Goal: Navigation & Orientation: Understand site structure

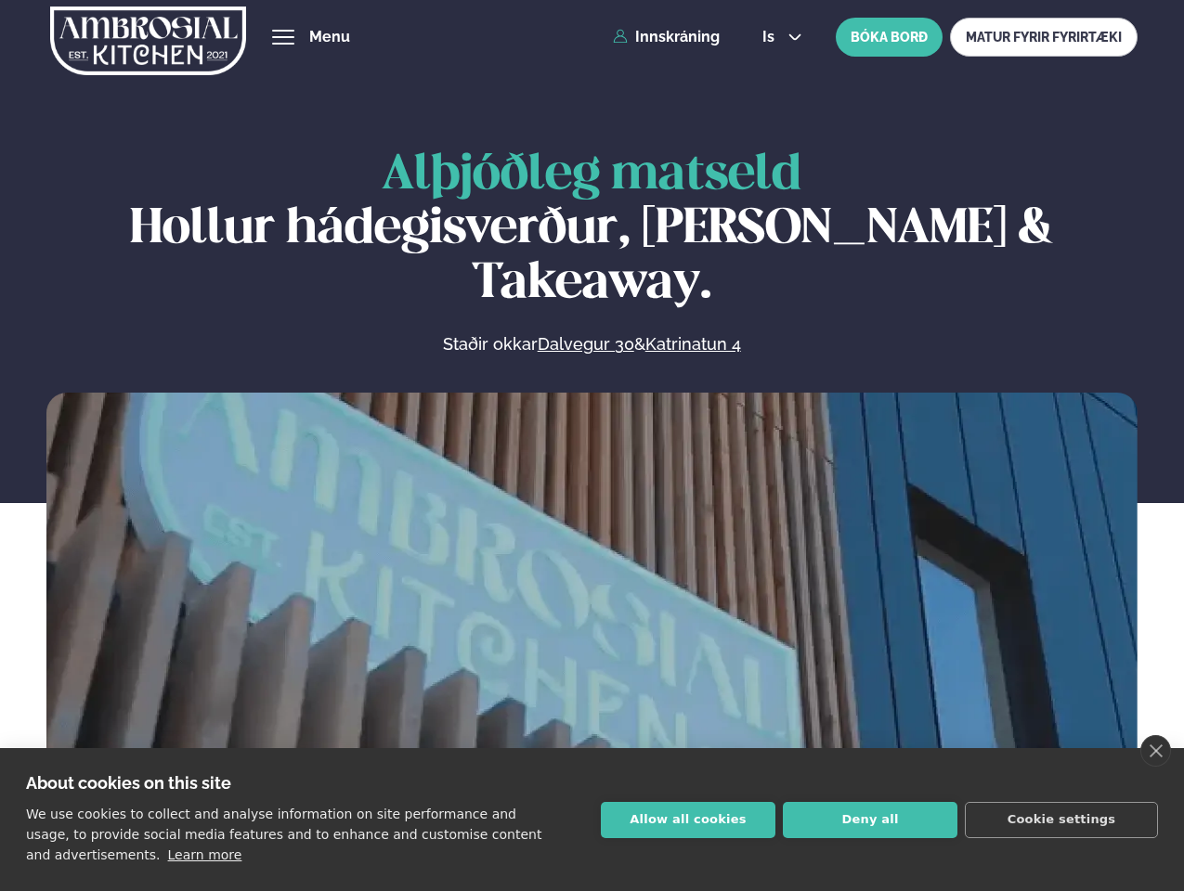
click at [1155, 751] on link "close" at bounding box center [1155, 751] width 31 height 32
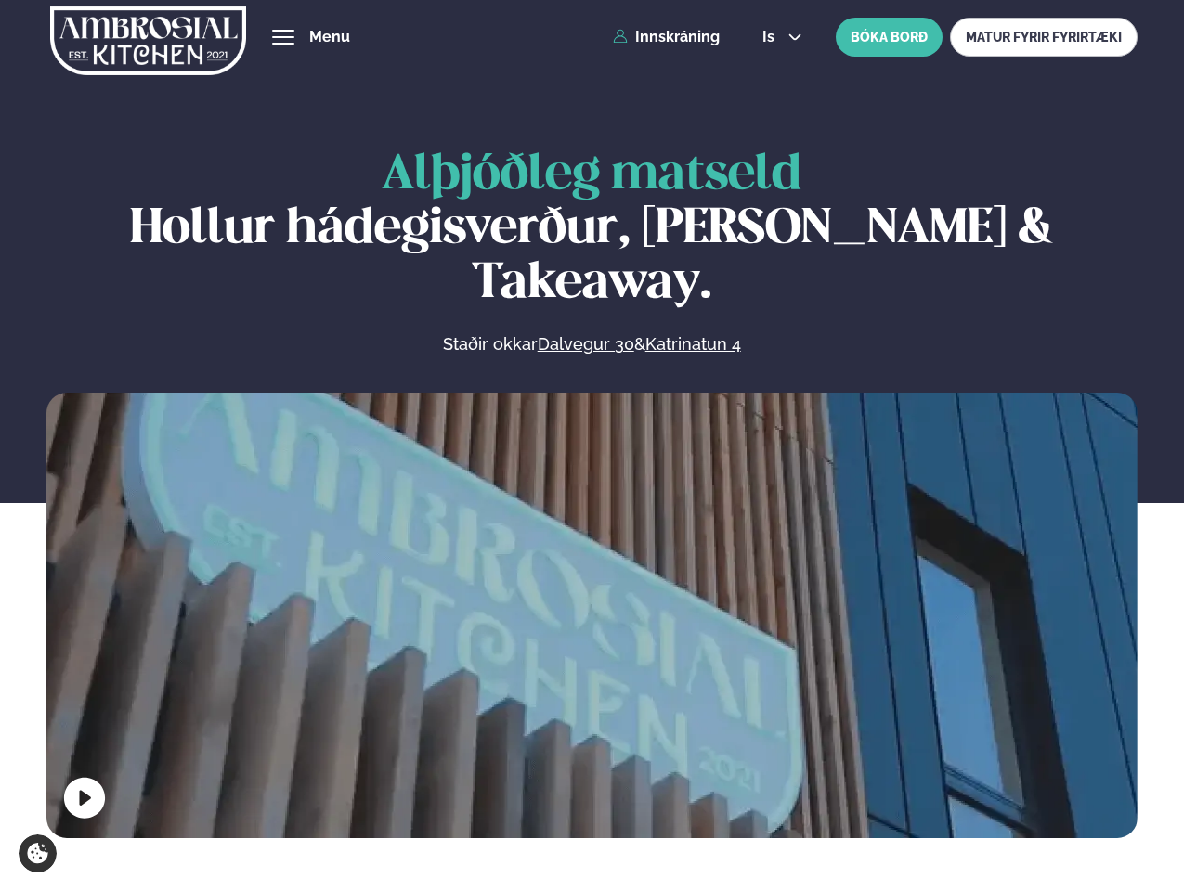
click at [283, 37] on span "hamburger" at bounding box center [283, 37] width 17 height 17
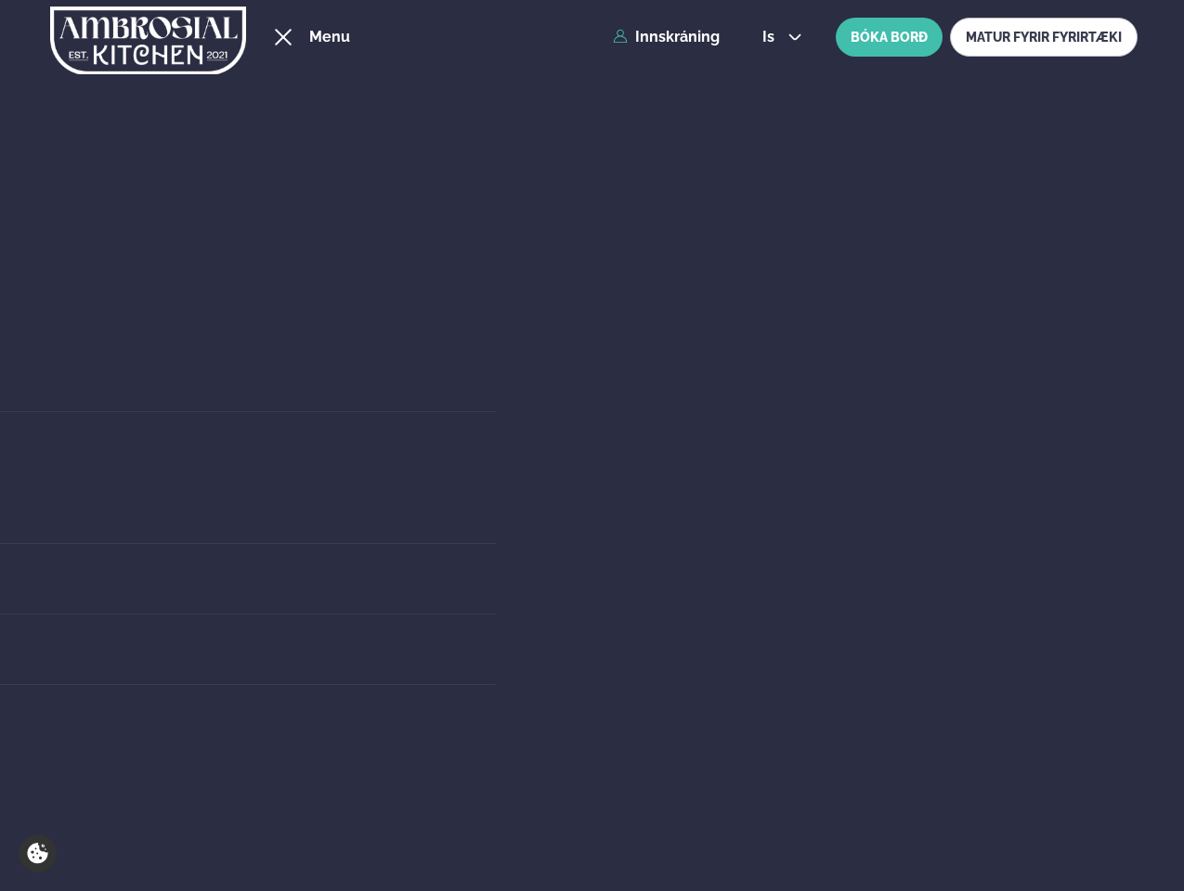
click at [780, 37] on span "is" at bounding box center [771, 37] width 18 height 15
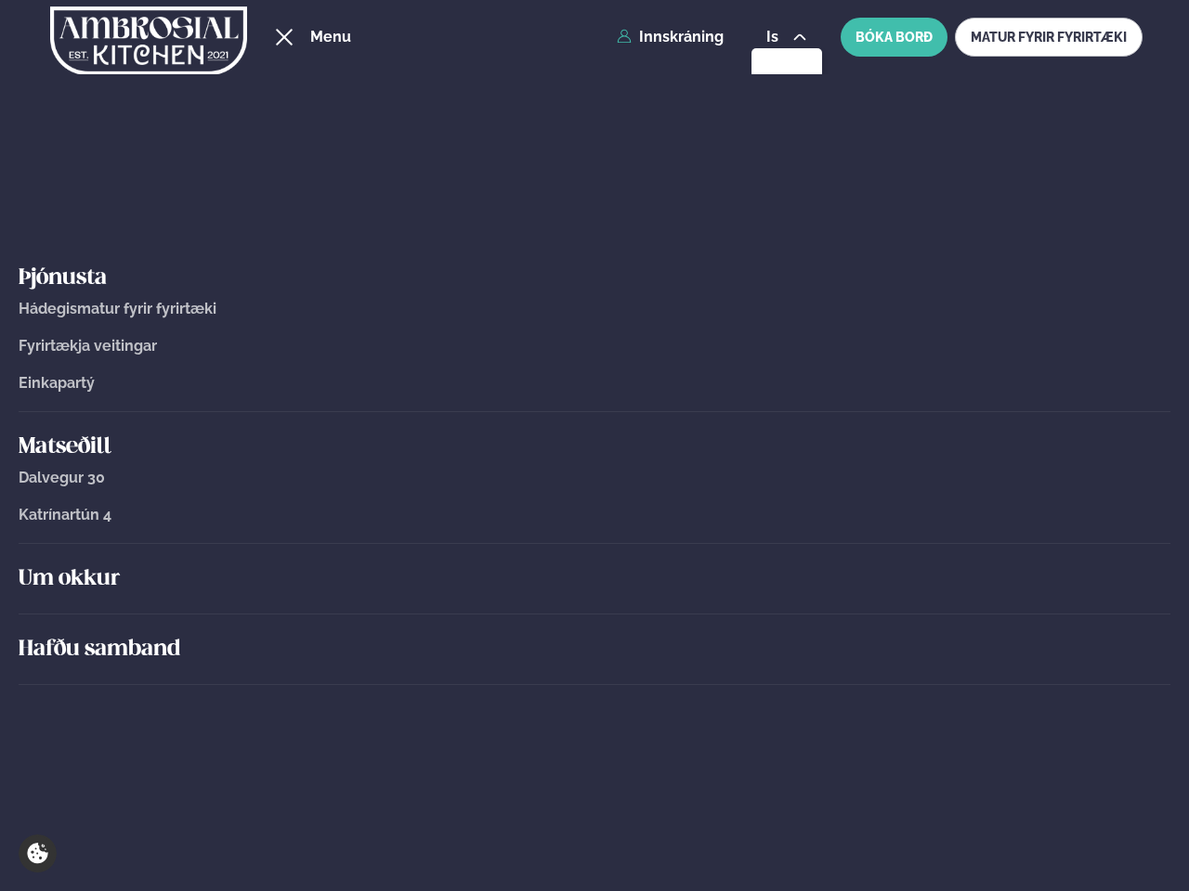
click at [592, 611] on div "Um okkur" at bounding box center [594, 579] width 1151 height 71
